Goal: Task Accomplishment & Management: Manage account settings

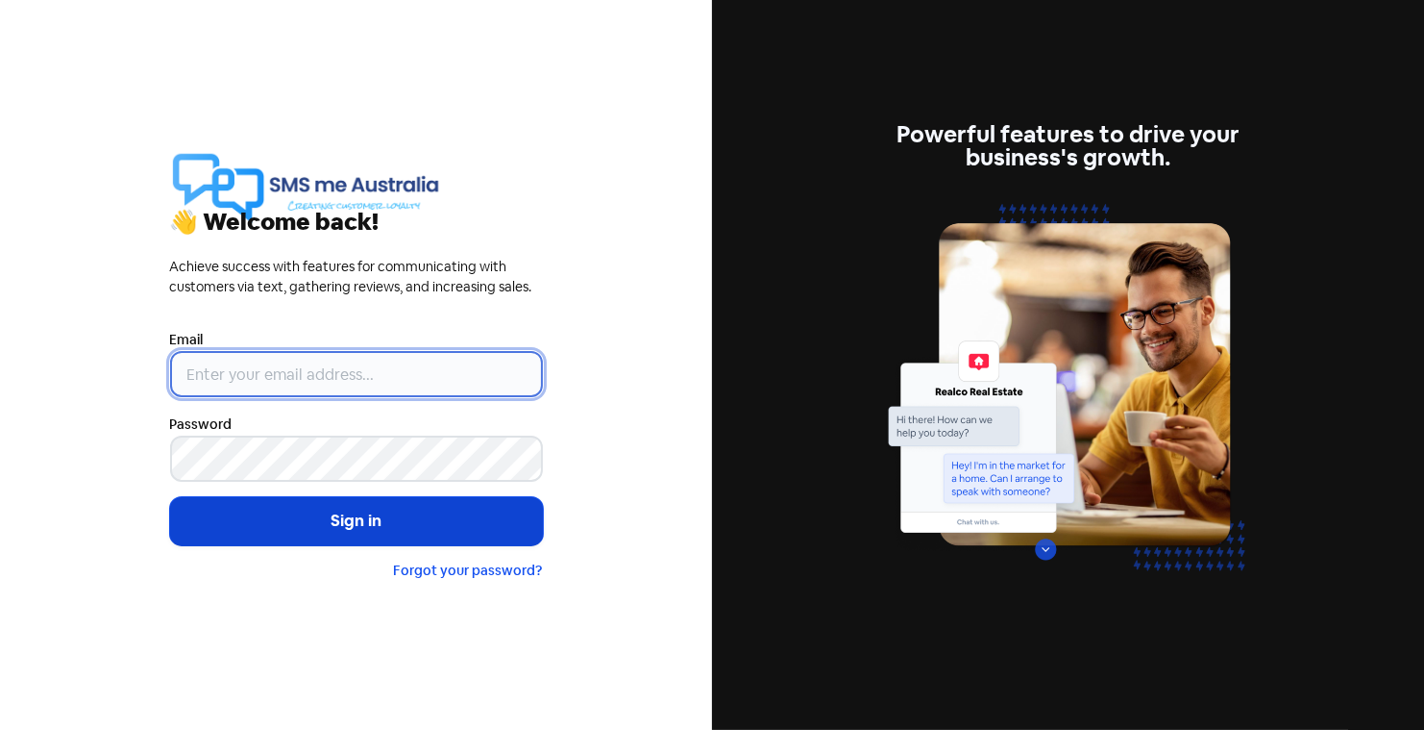
type input "[PERSON_NAME][EMAIL_ADDRESS][DOMAIN_NAME]"
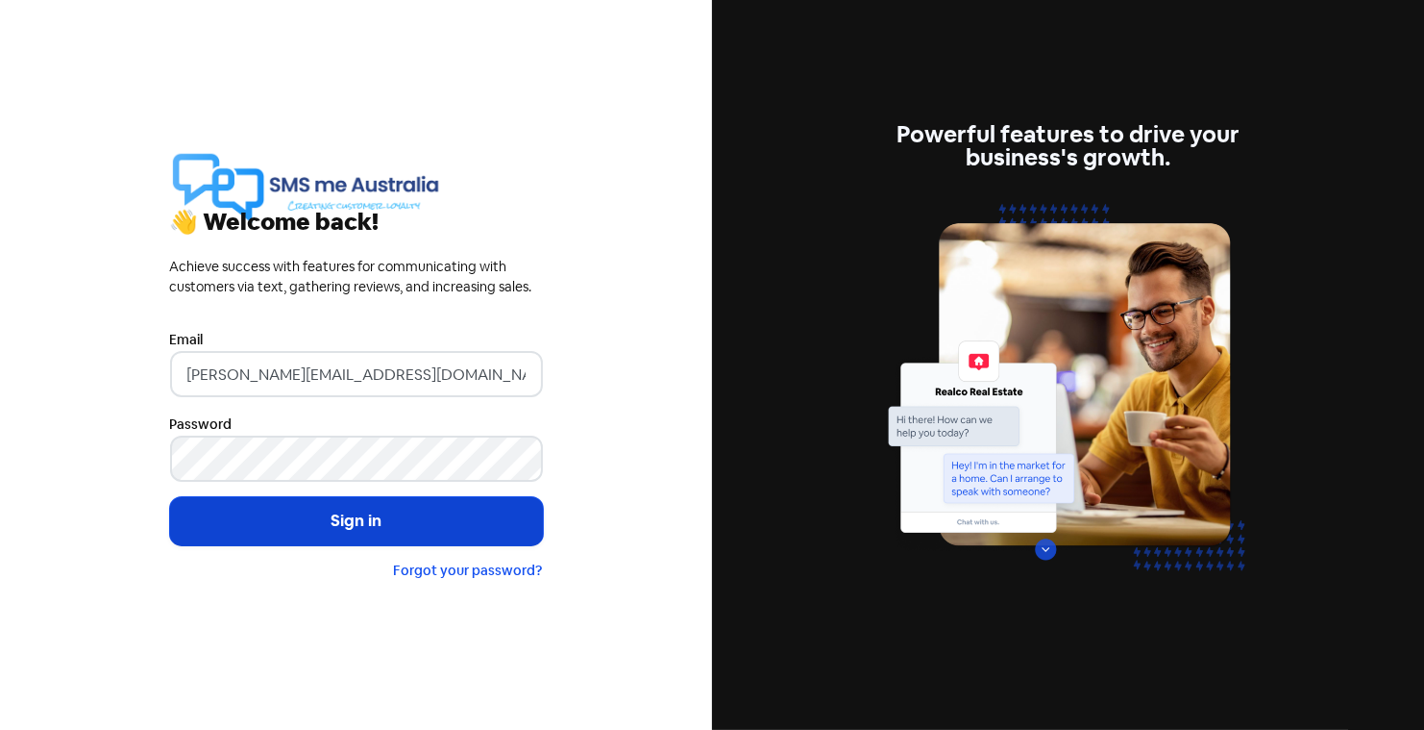
click at [389, 522] on button "Sign in" at bounding box center [356, 521] width 373 height 48
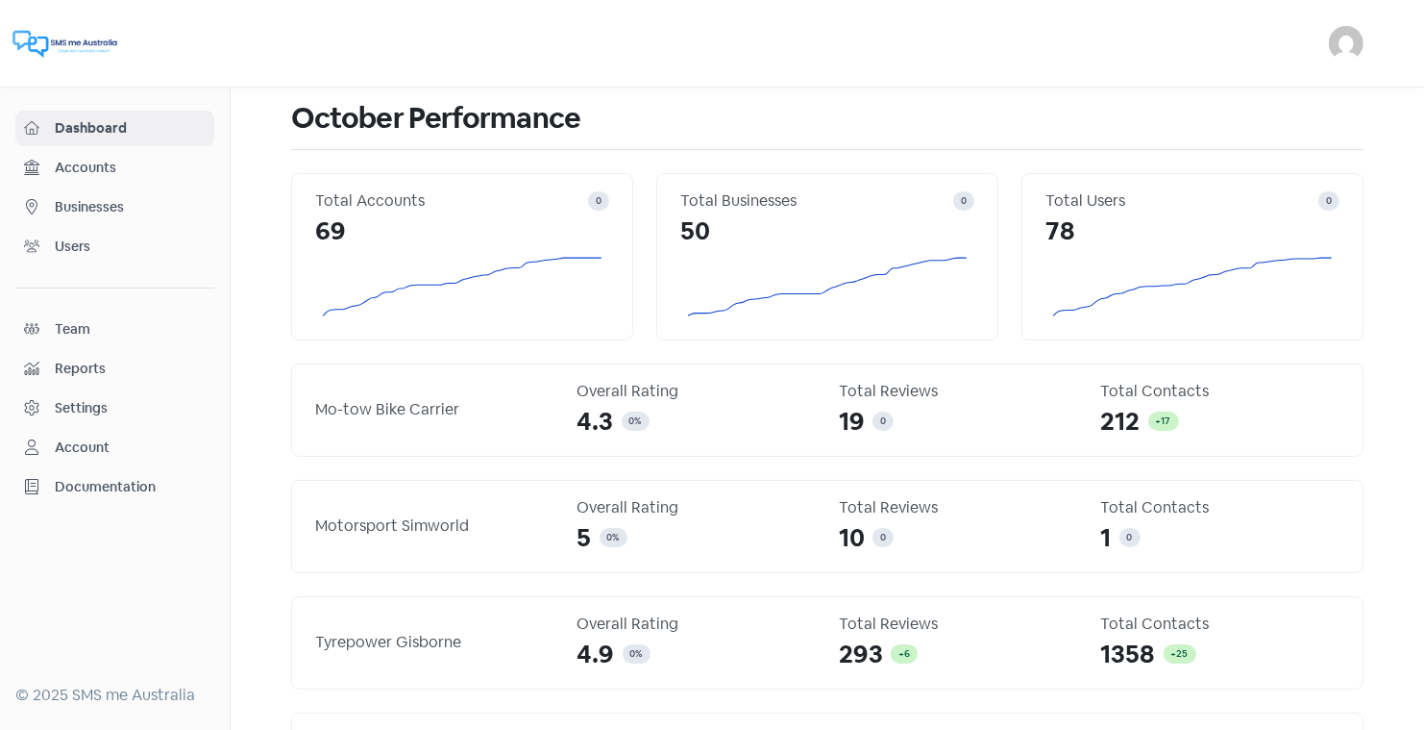
click at [93, 197] on span "Businesses" at bounding box center [130, 207] width 151 height 20
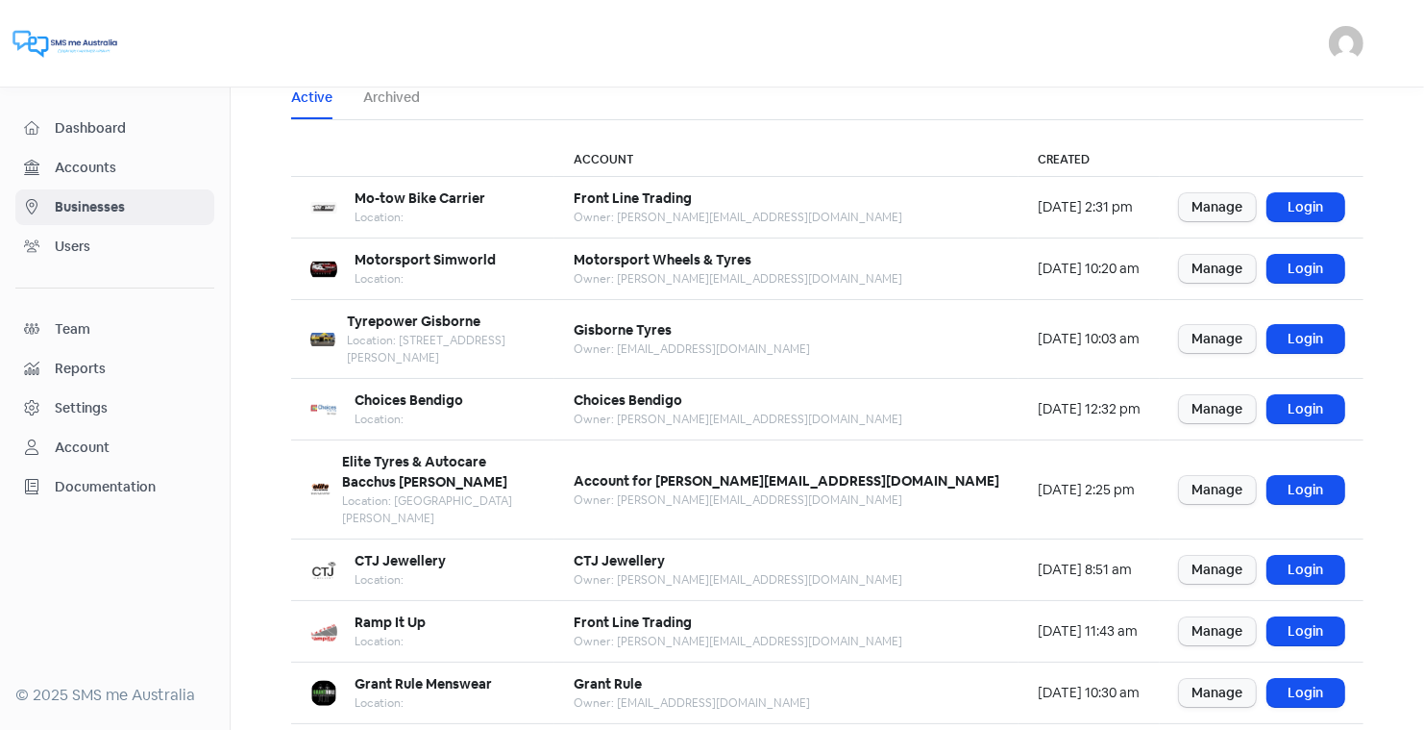
scroll to position [87, 0]
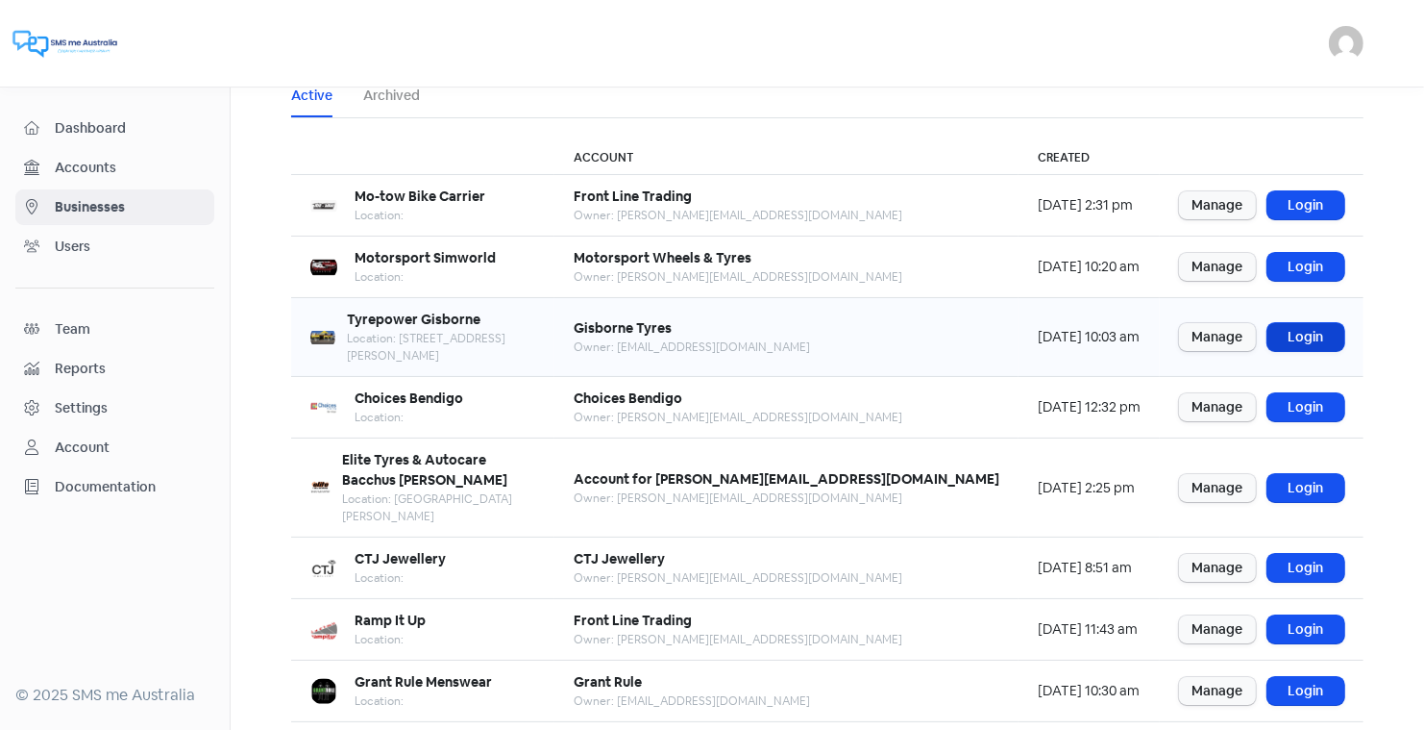
click at [1308, 323] on link "Login" at bounding box center [1306, 337] width 77 height 28
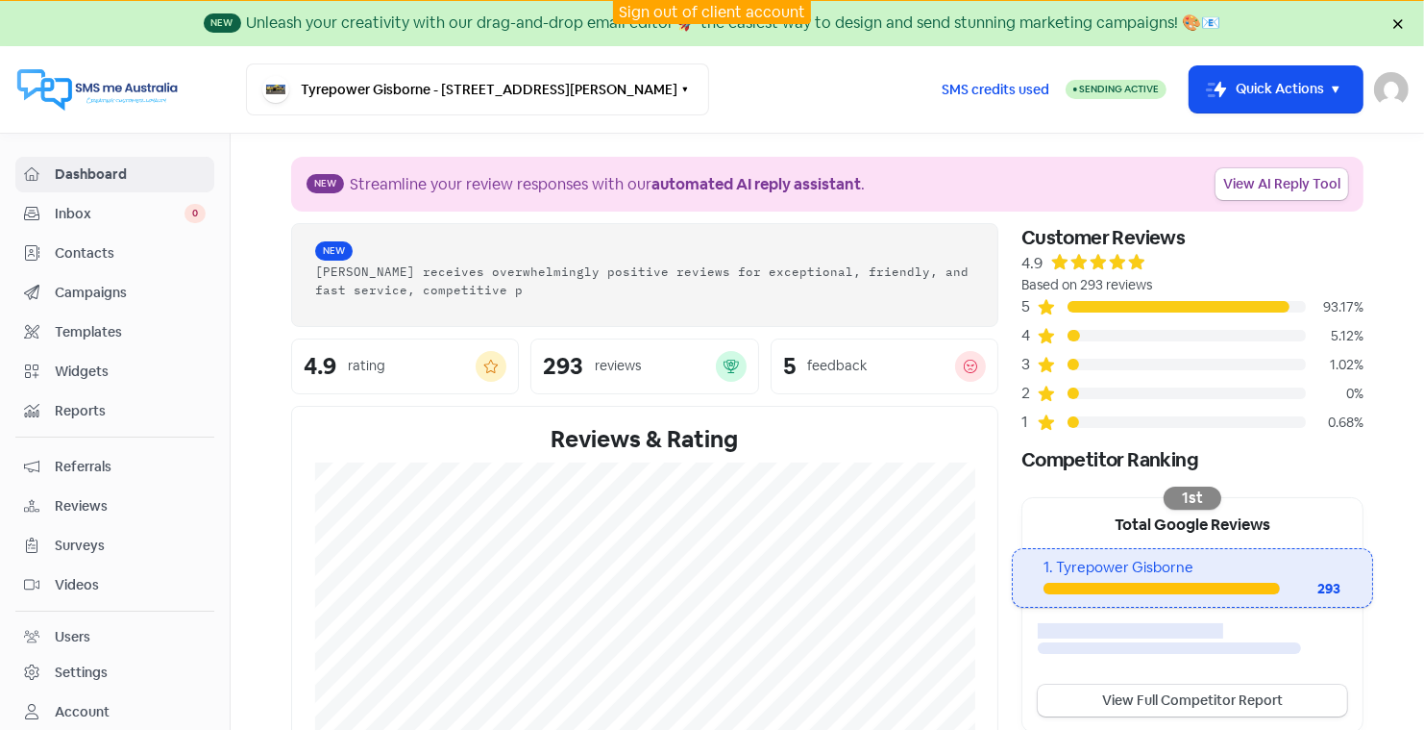
click at [78, 251] on span "Contacts" at bounding box center [130, 253] width 151 height 20
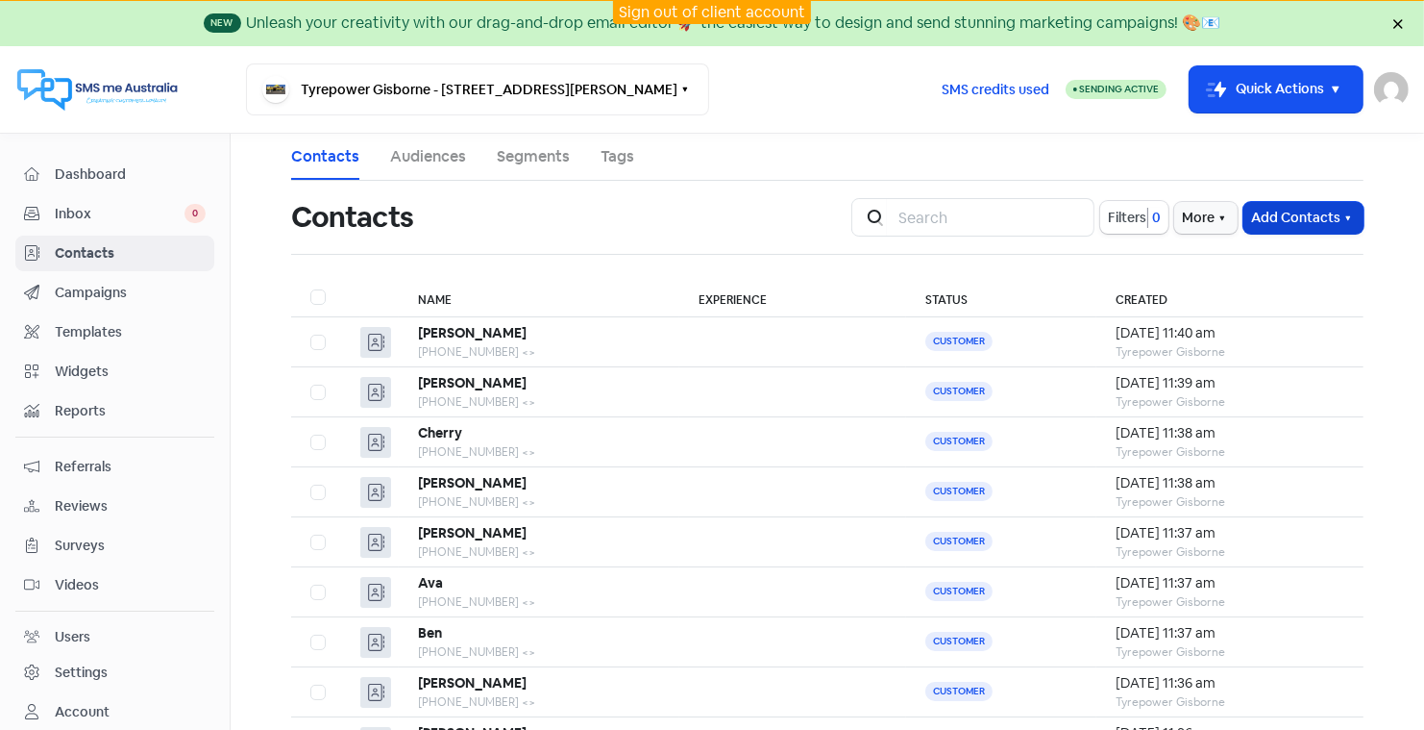
click at [1280, 213] on button "Add Contacts" at bounding box center [1304, 218] width 120 height 32
click at [1199, 261] on button "Add a contact" at bounding box center [1251, 259] width 224 height 38
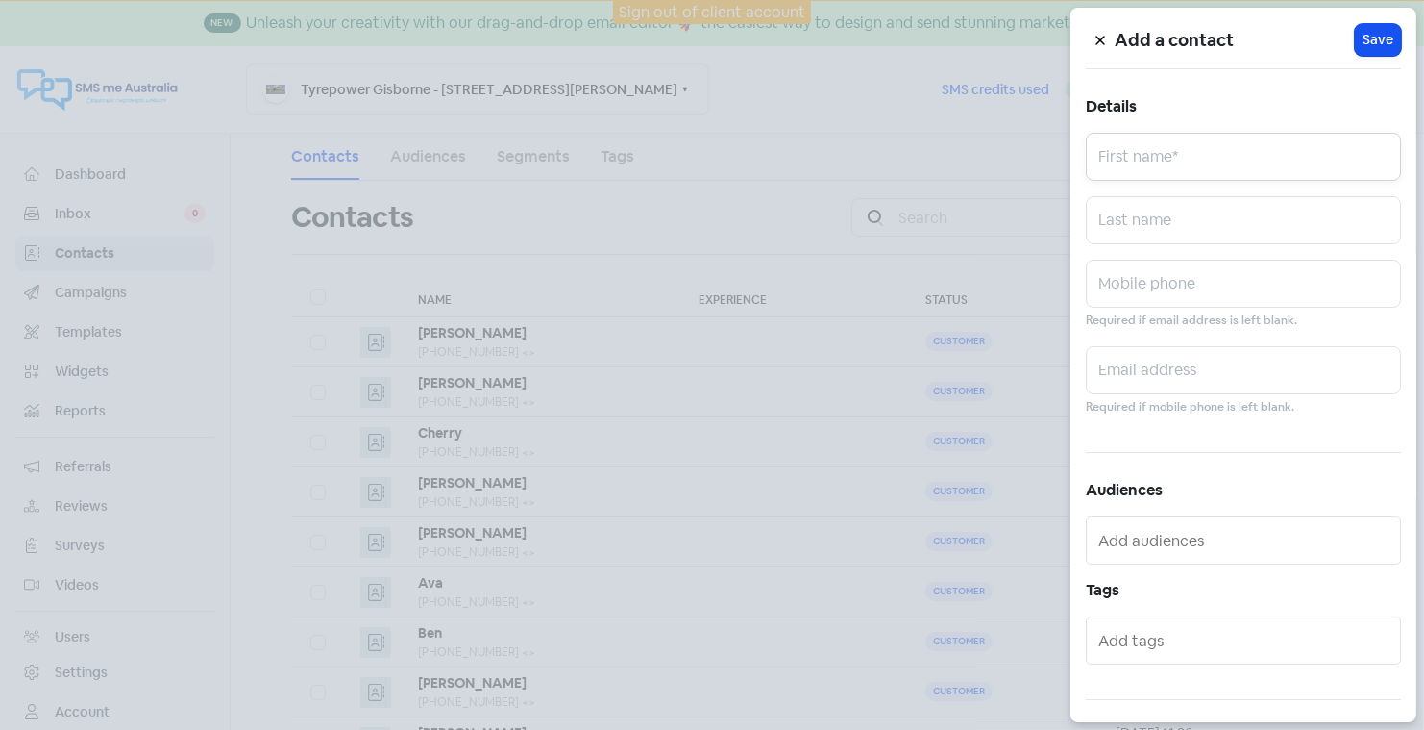
click at [1145, 157] on input "text" at bounding box center [1243, 157] width 315 height 48
type input "Bec"
click at [1128, 284] on input "text" at bounding box center [1243, 284] width 315 height 48
type input "0413902832"
click at [1384, 38] on span "Save" at bounding box center [1378, 40] width 31 height 20
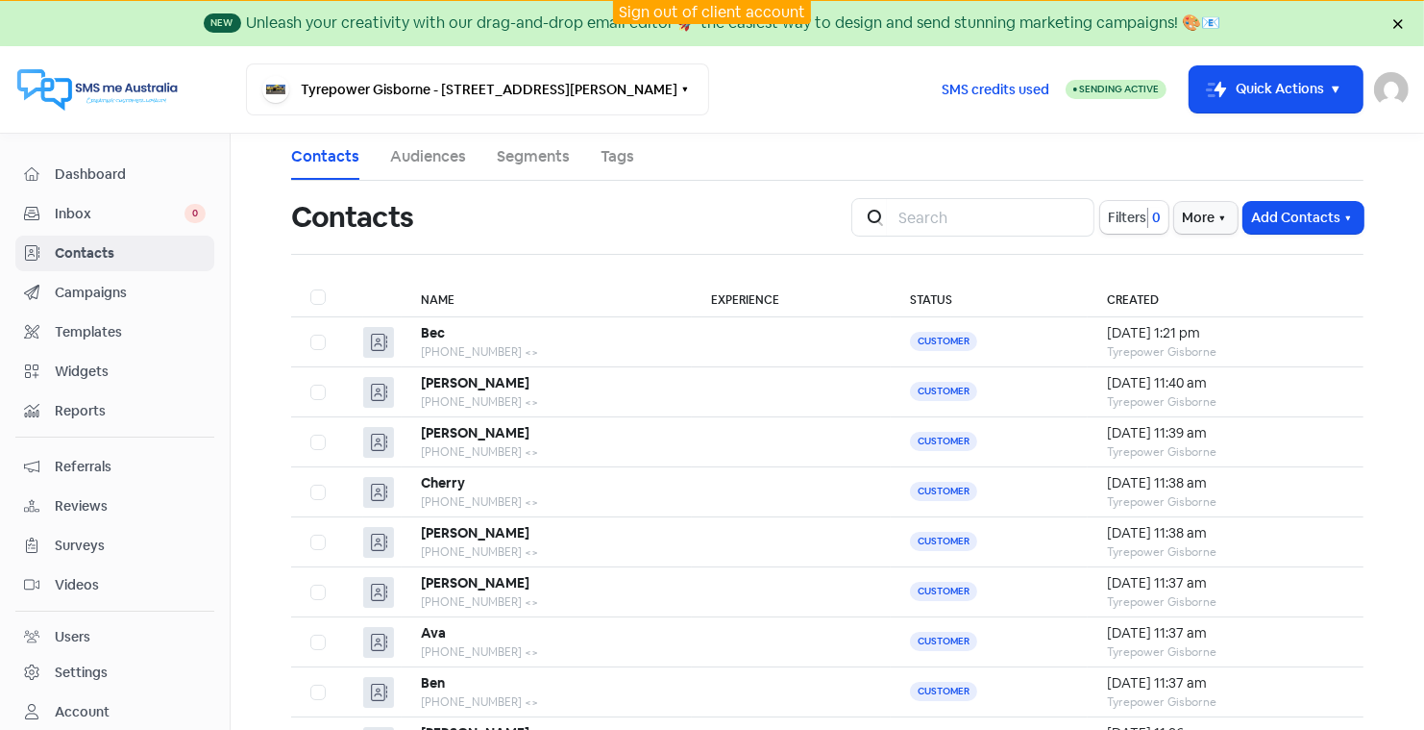
click at [94, 171] on span "Dashboard" at bounding box center [130, 174] width 151 height 20
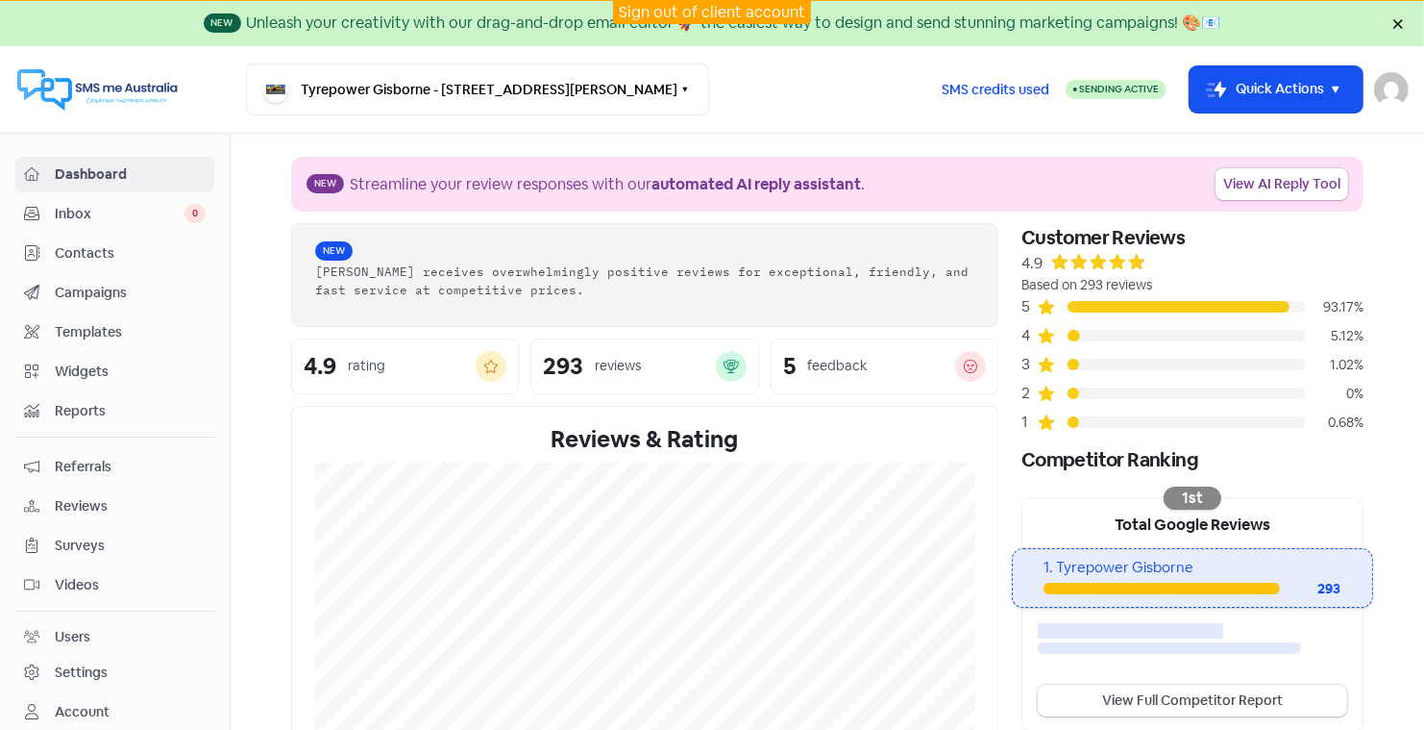
click at [78, 497] on span "Reviews" at bounding box center [130, 506] width 151 height 20
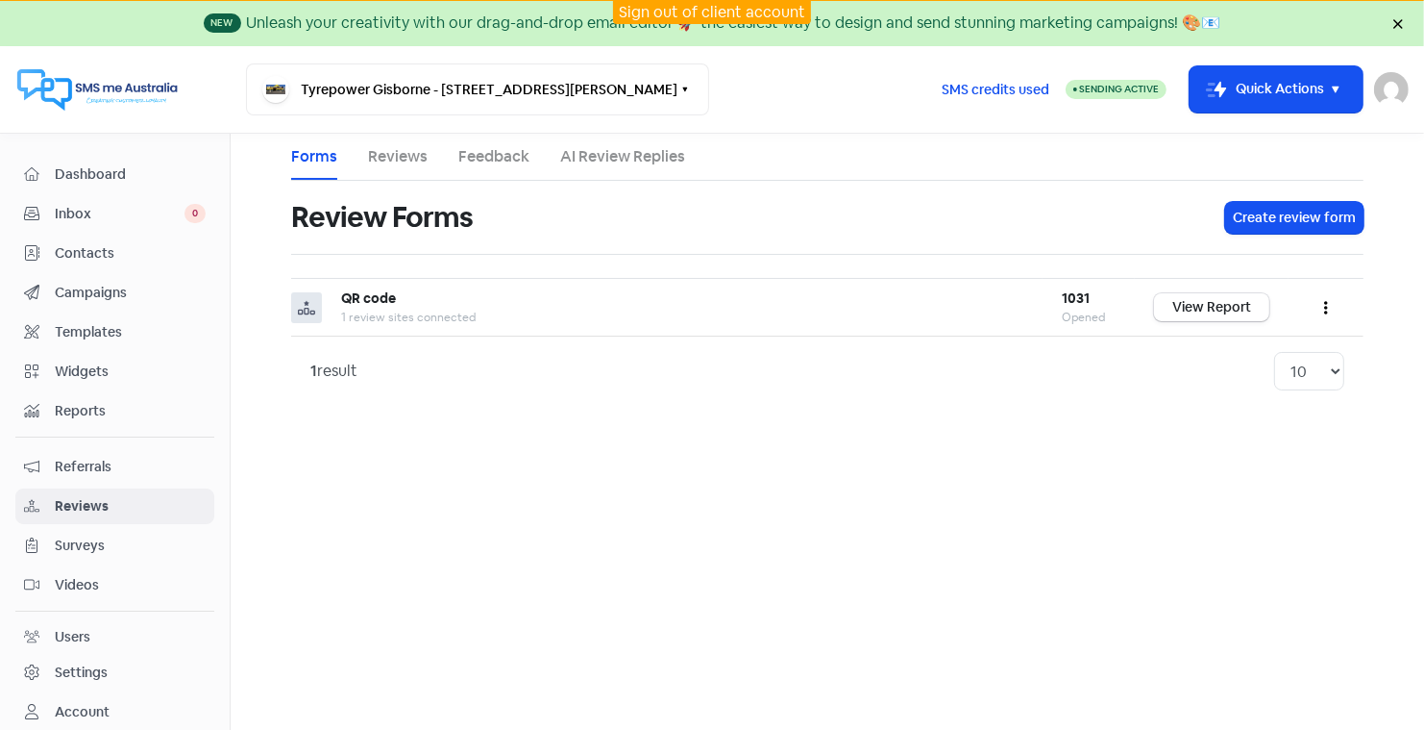
click at [390, 161] on link "Reviews" at bounding box center [398, 156] width 60 height 23
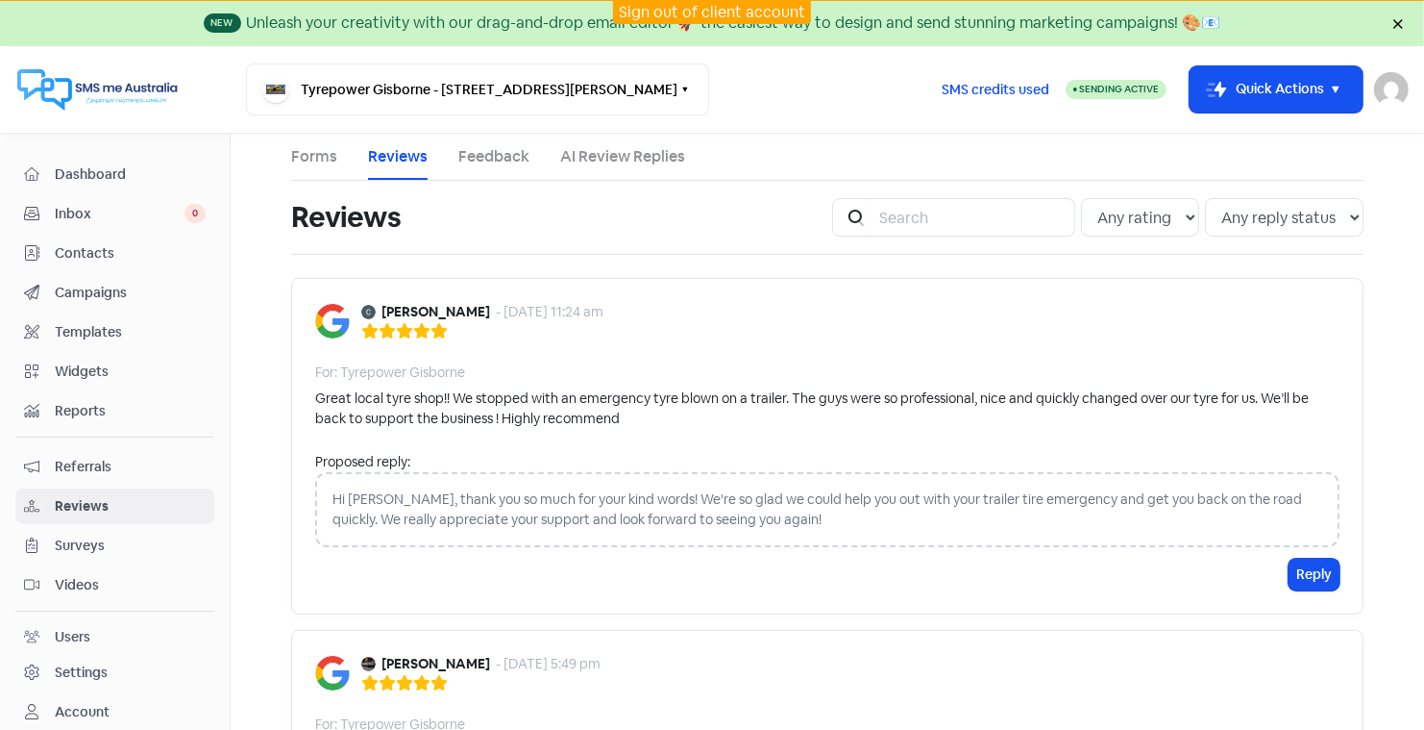
click at [75, 250] on span "Contacts" at bounding box center [130, 253] width 151 height 20
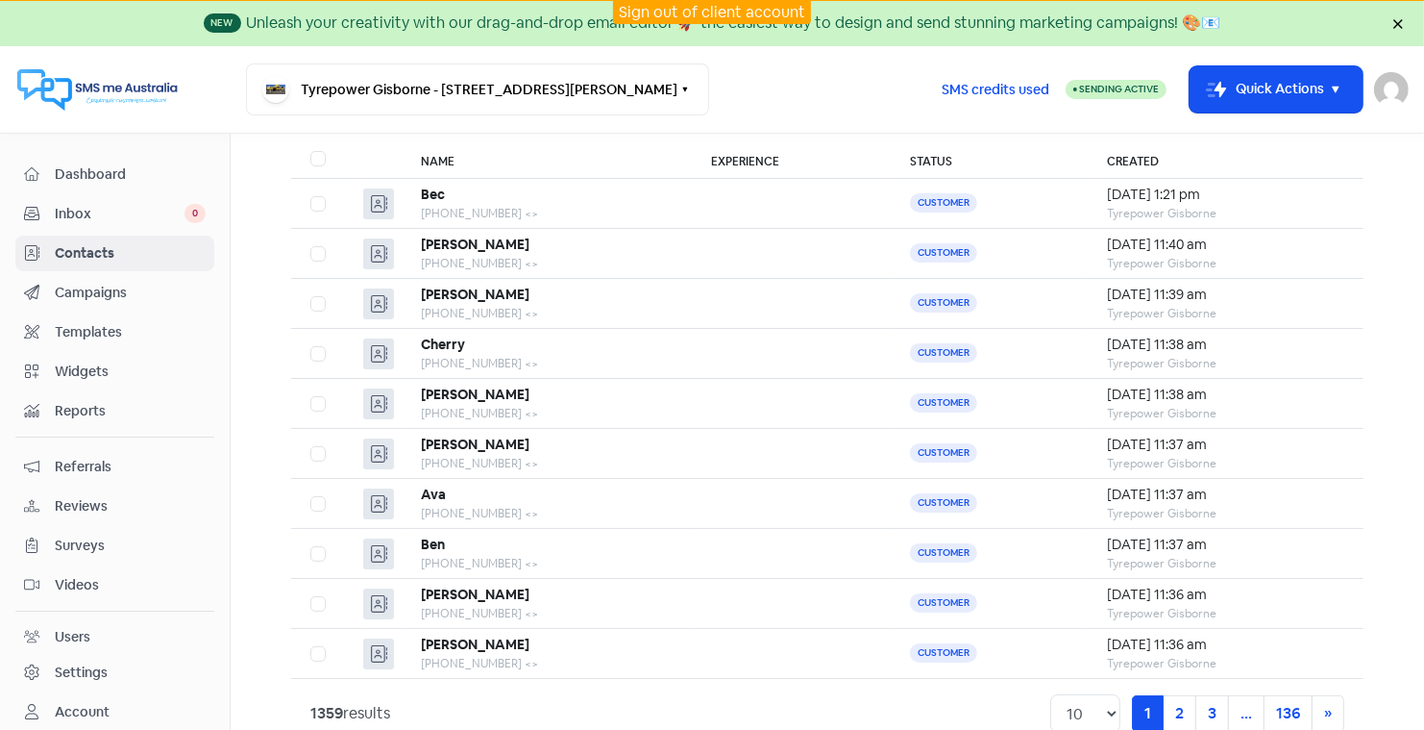
scroll to position [174, 0]
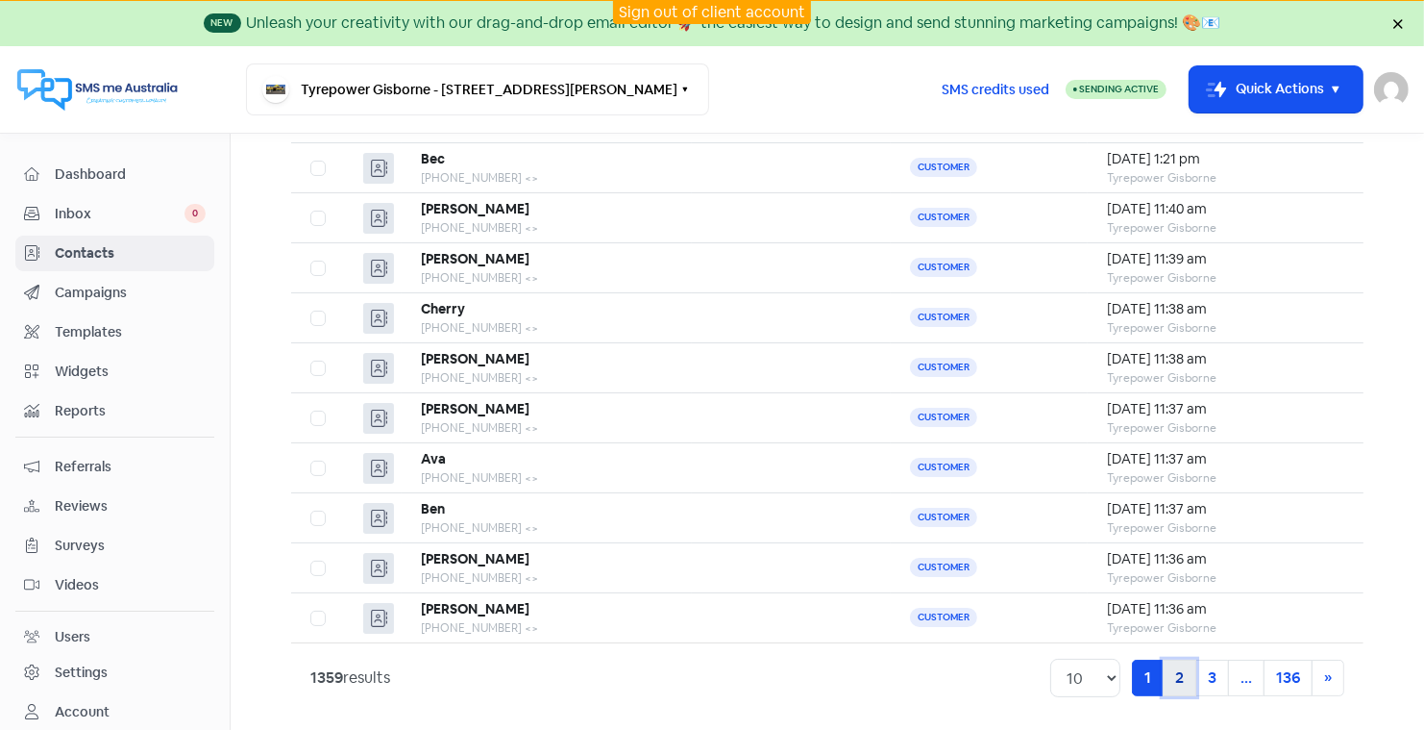
click at [1186, 673] on link "2" at bounding box center [1180, 677] width 34 height 37
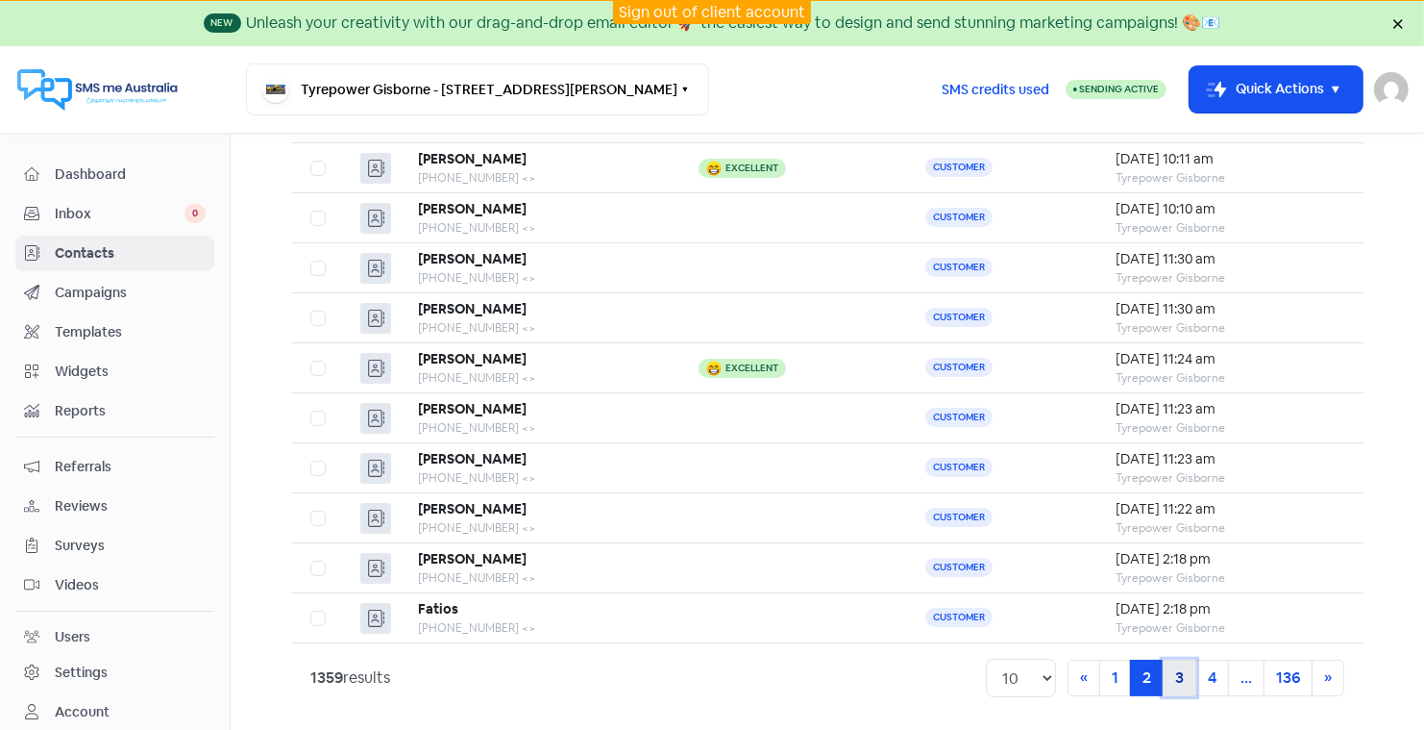
click at [1183, 666] on link "3" at bounding box center [1180, 677] width 34 height 37
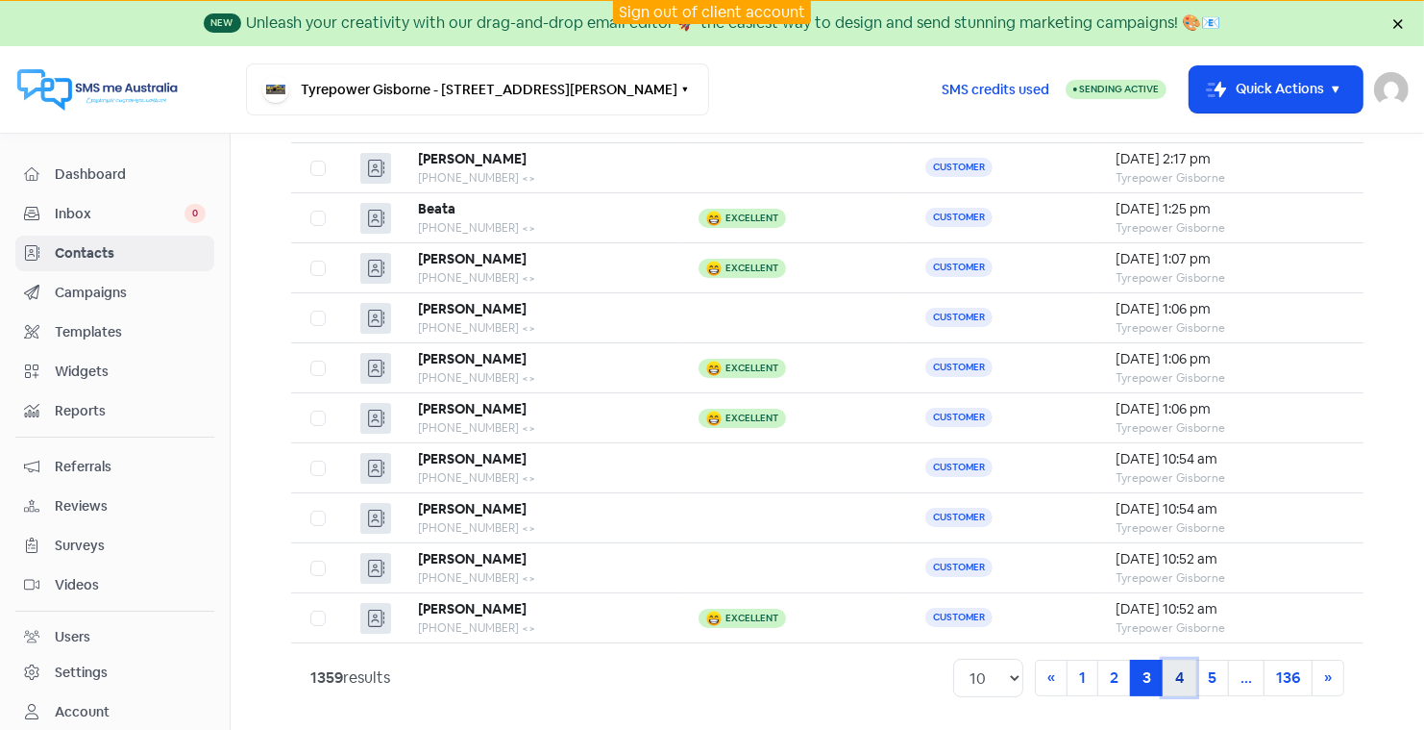
click at [1181, 670] on link "4" at bounding box center [1180, 677] width 34 height 37
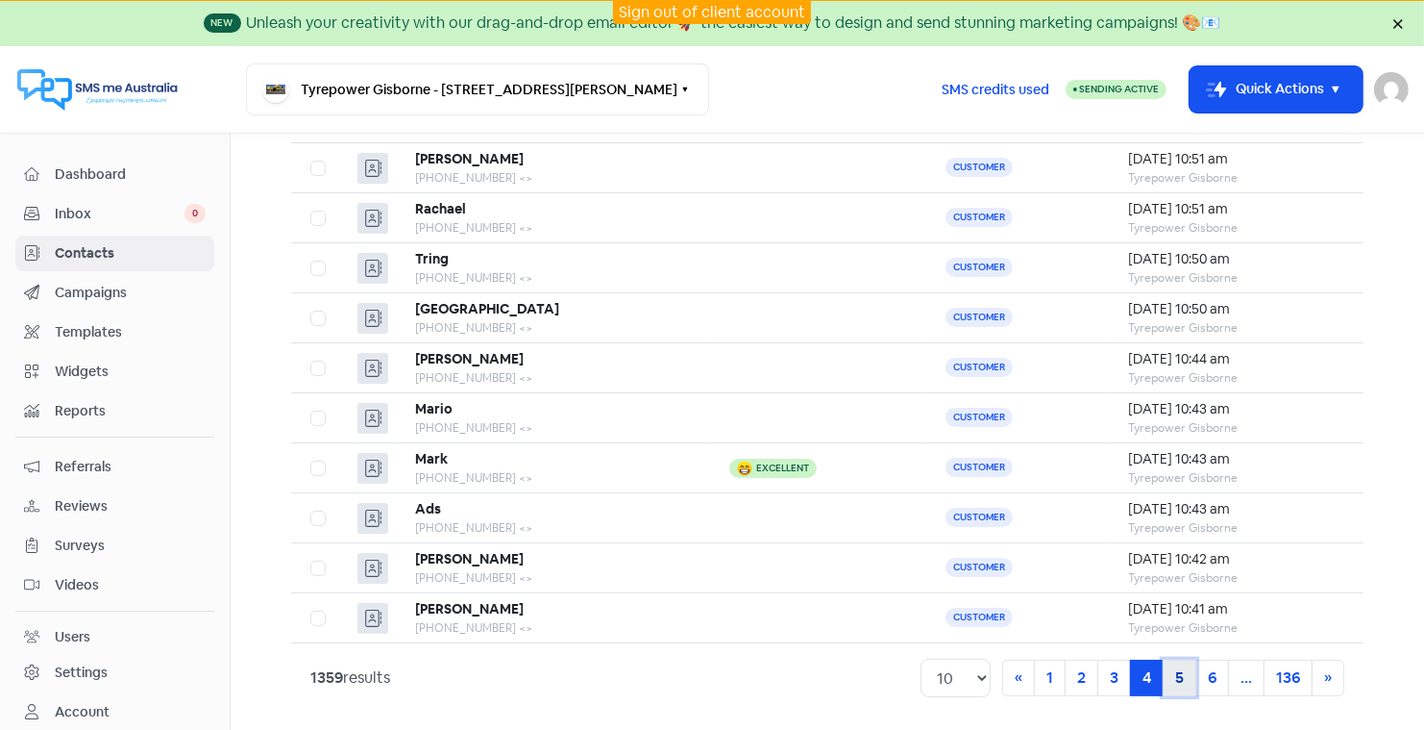
click at [1180, 670] on link "5" at bounding box center [1180, 677] width 34 height 37
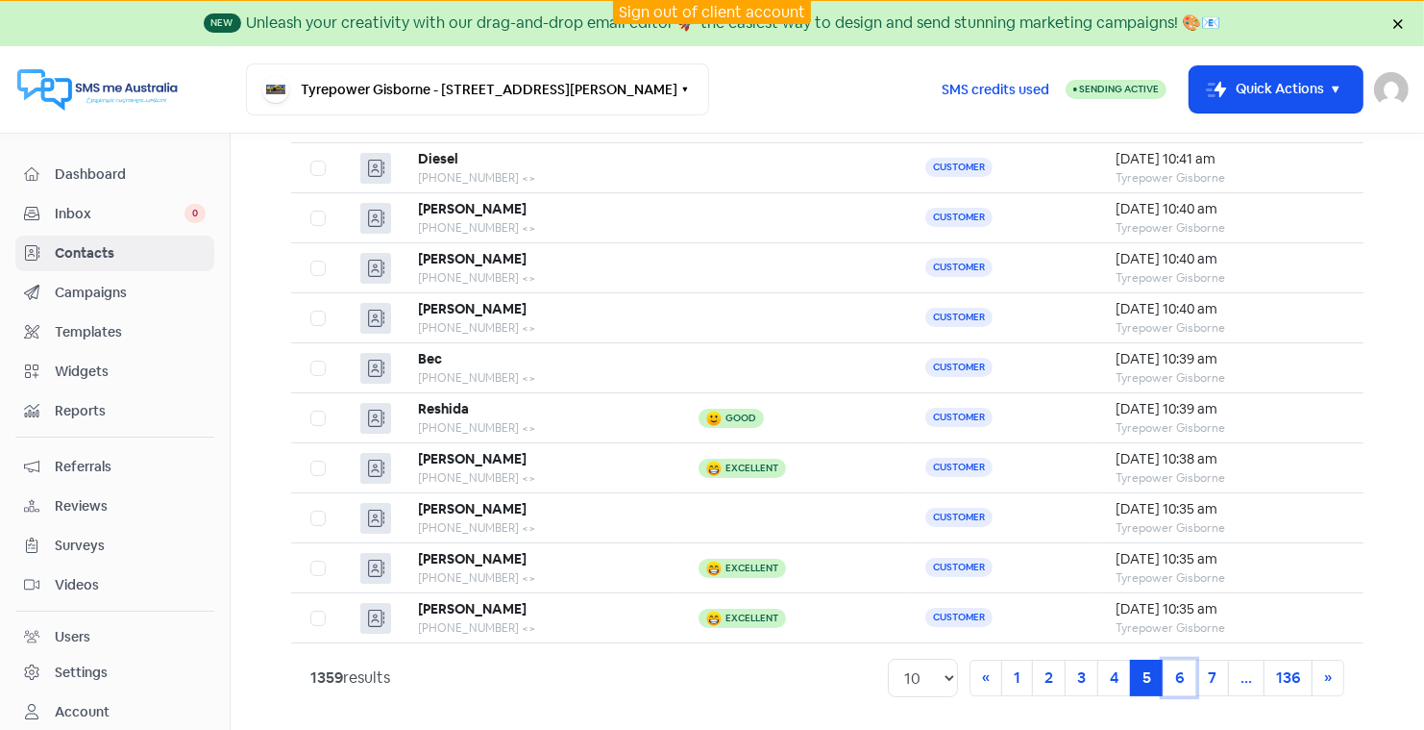
click at [1180, 670] on link "6" at bounding box center [1180, 677] width 34 height 37
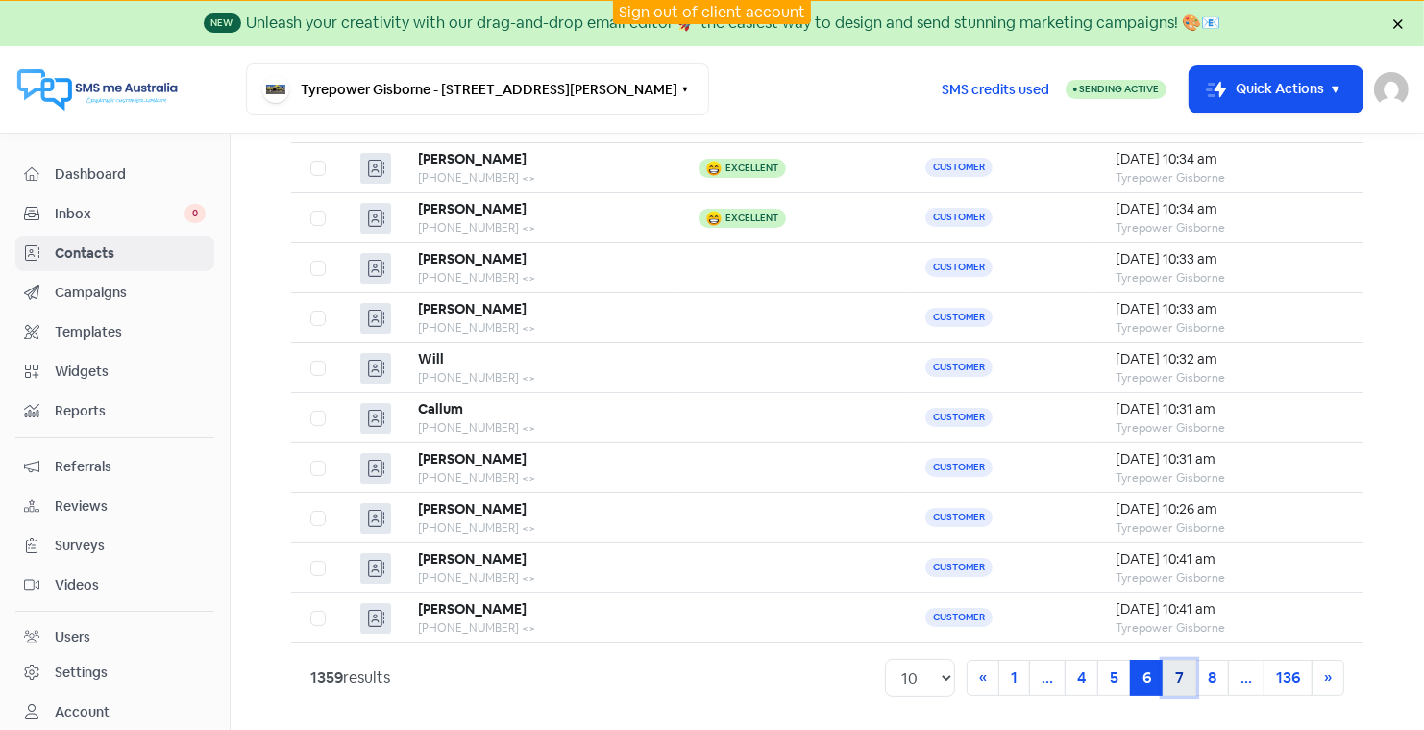
click at [1180, 671] on link "7" at bounding box center [1180, 677] width 34 height 37
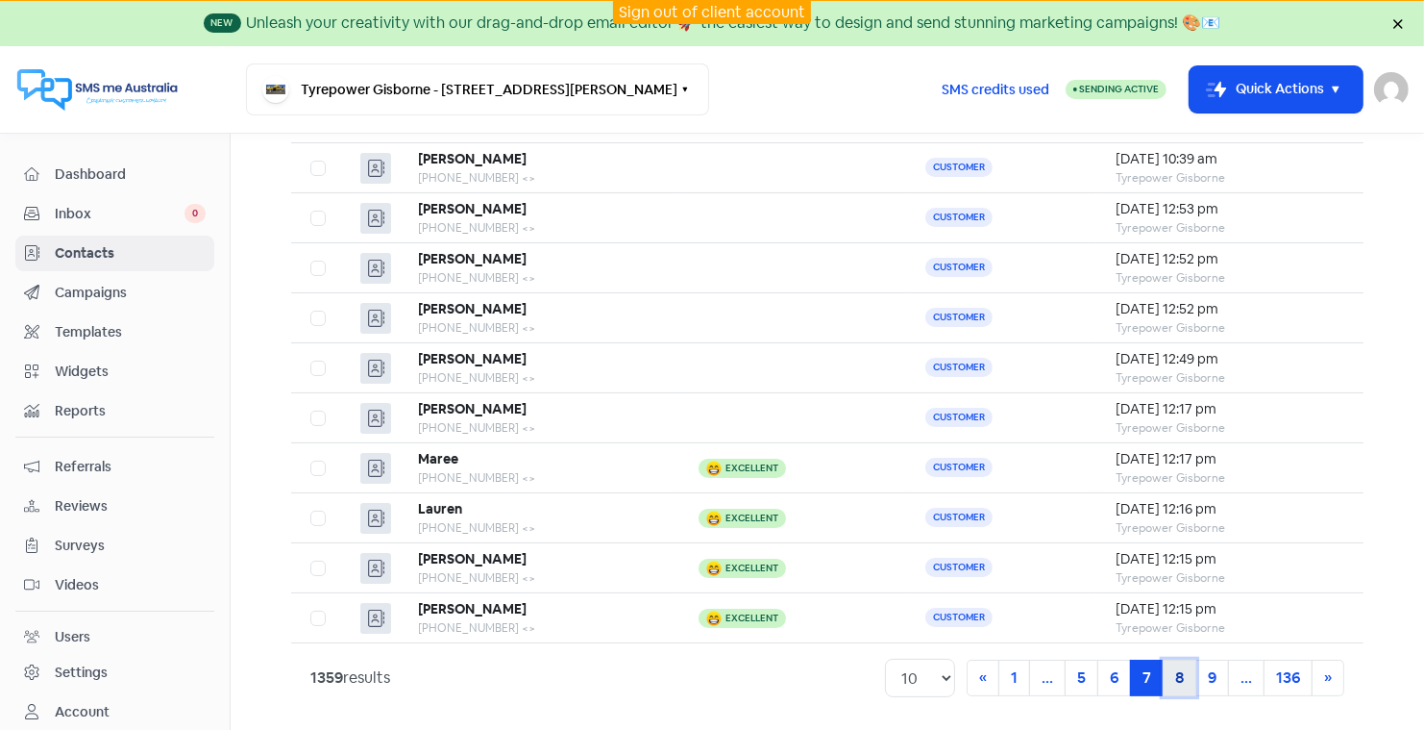
click at [1180, 671] on link "8" at bounding box center [1180, 677] width 34 height 37
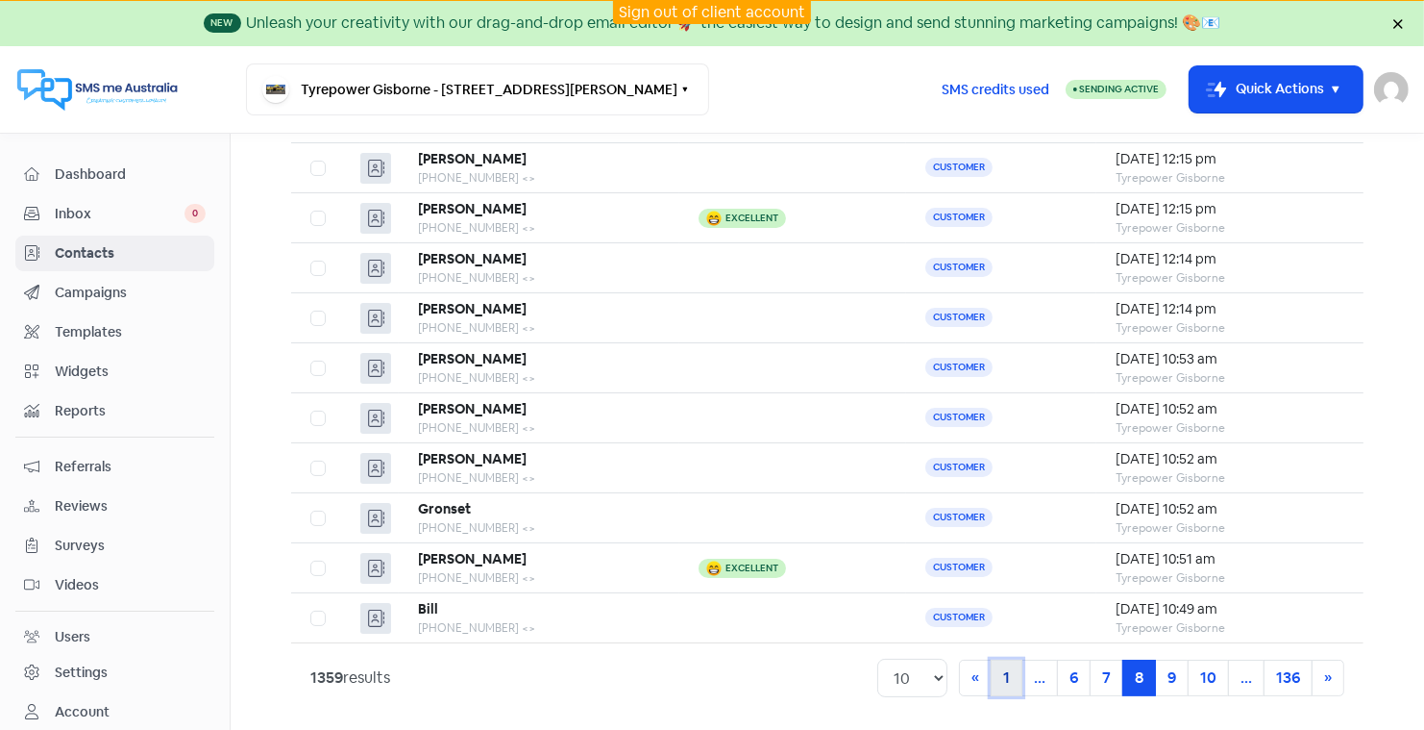
click at [1008, 664] on link "1" at bounding box center [1007, 677] width 32 height 37
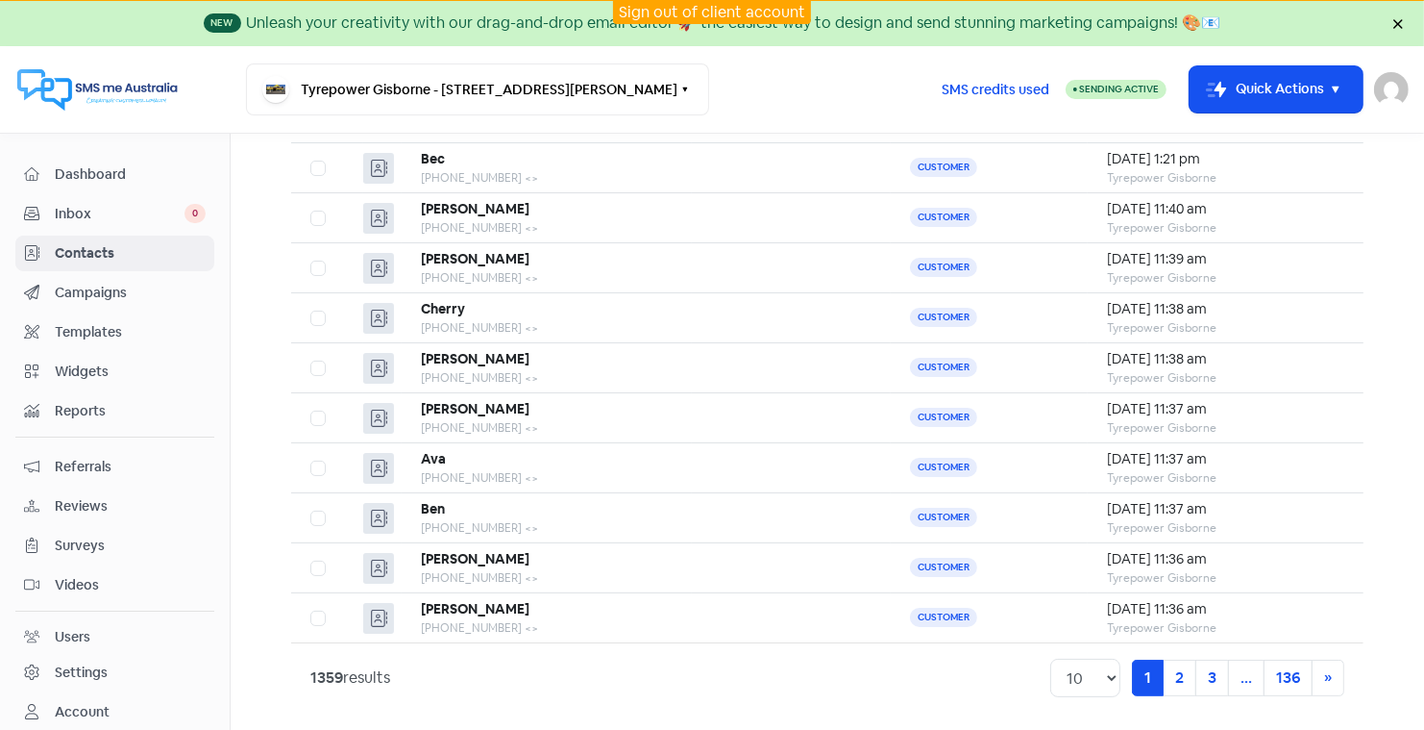
scroll to position [33, 0]
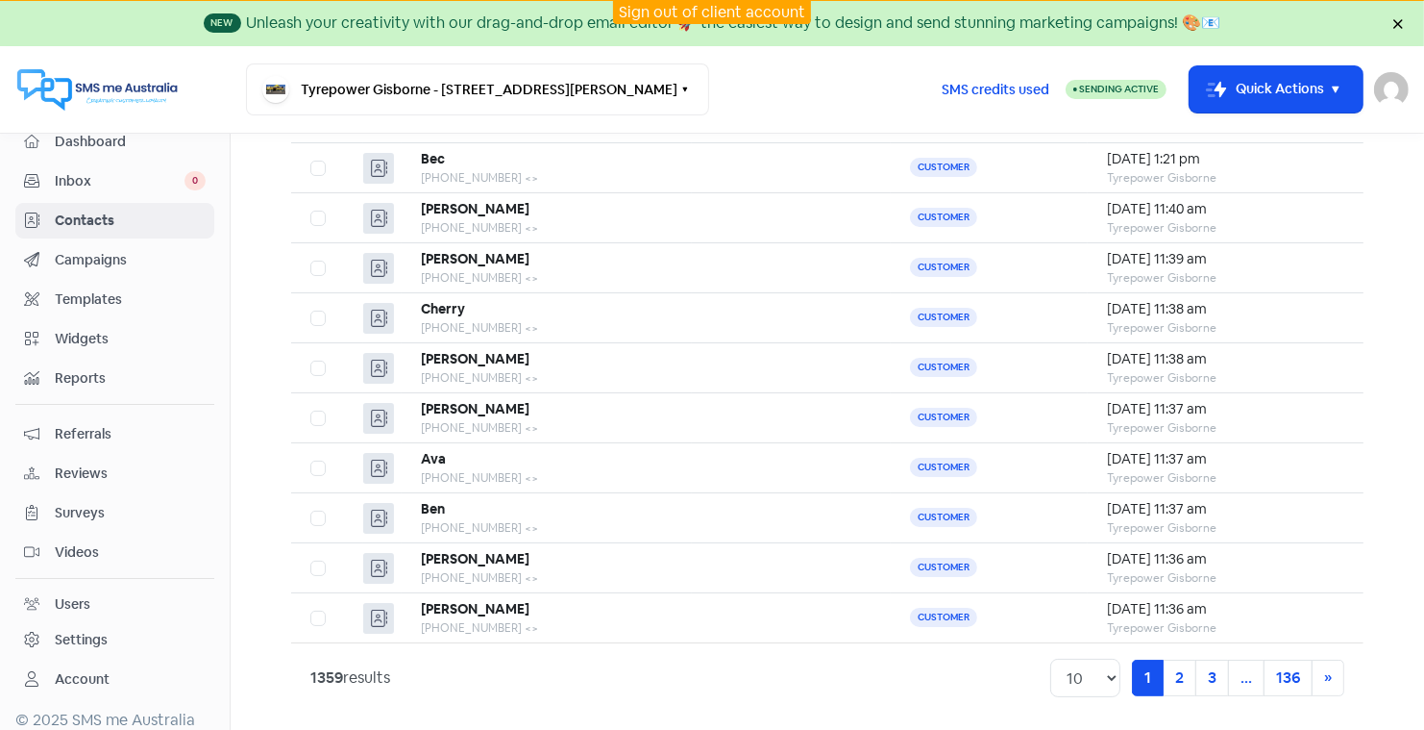
click at [95, 630] on div "Settings" at bounding box center [81, 640] width 53 height 20
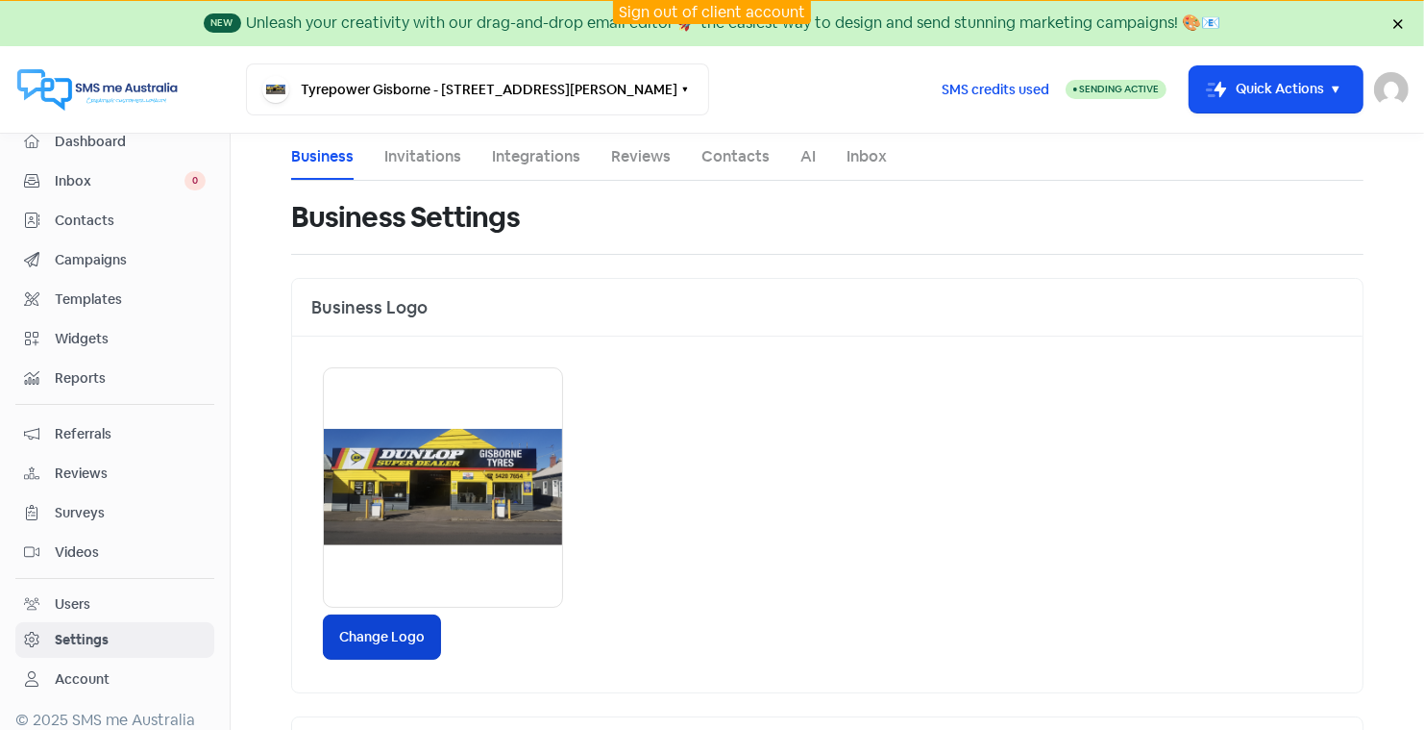
click at [392, 628] on label "Change Logo" at bounding box center [382, 636] width 118 height 45
click at [0, 0] on input "Change Logo" at bounding box center [0, 0] width 0 height 0
